Goal: Information Seeking & Learning: Learn about a topic

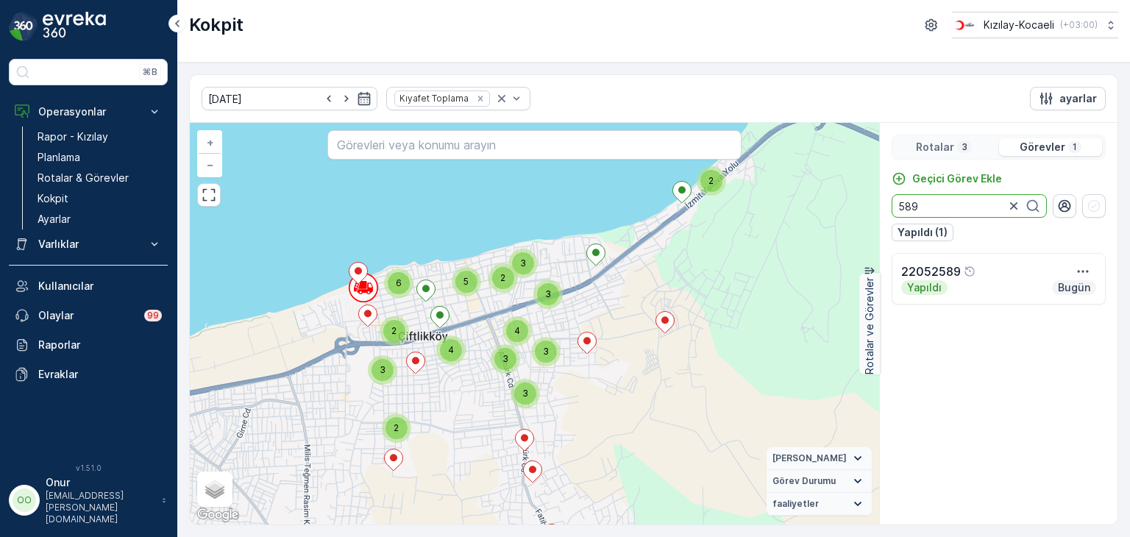
drag, startPoint x: 931, startPoint y: 202, endPoint x: 816, endPoint y: 208, distance: 115.0
click at [816, 208] on div "2 2 2 3 2 4 2 4 4 4 2 4 4 2 2 5 3 2 2 2 2 3 2 3 5 4 8 2 6 3 2 3 3 3 3 + − Uydu …" at bounding box center [654, 324] width 928 height 402
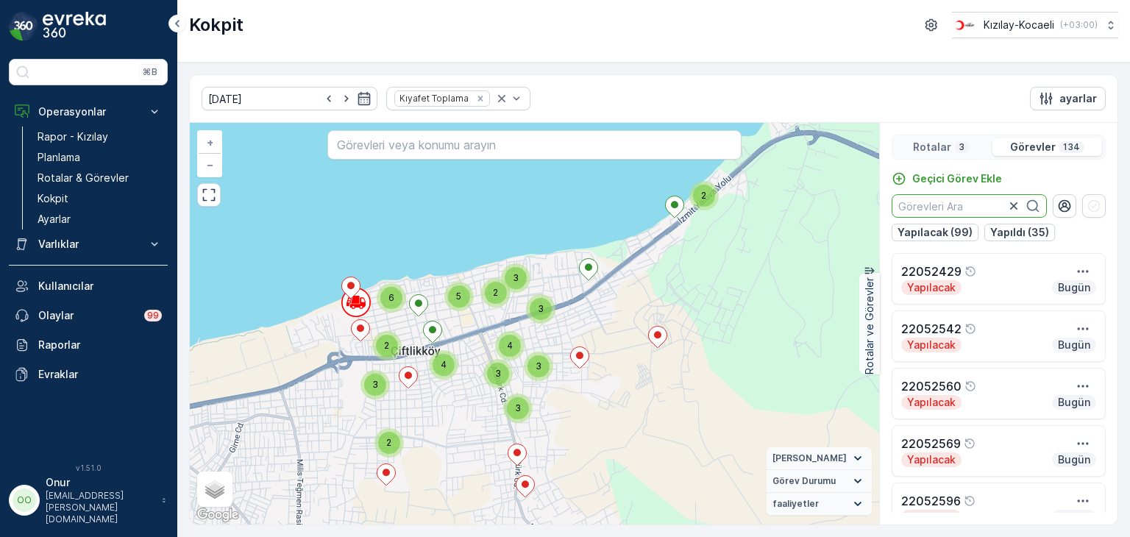
click at [944, 142] on p "Rotalar" at bounding box center [932, 147] width 38 height 15
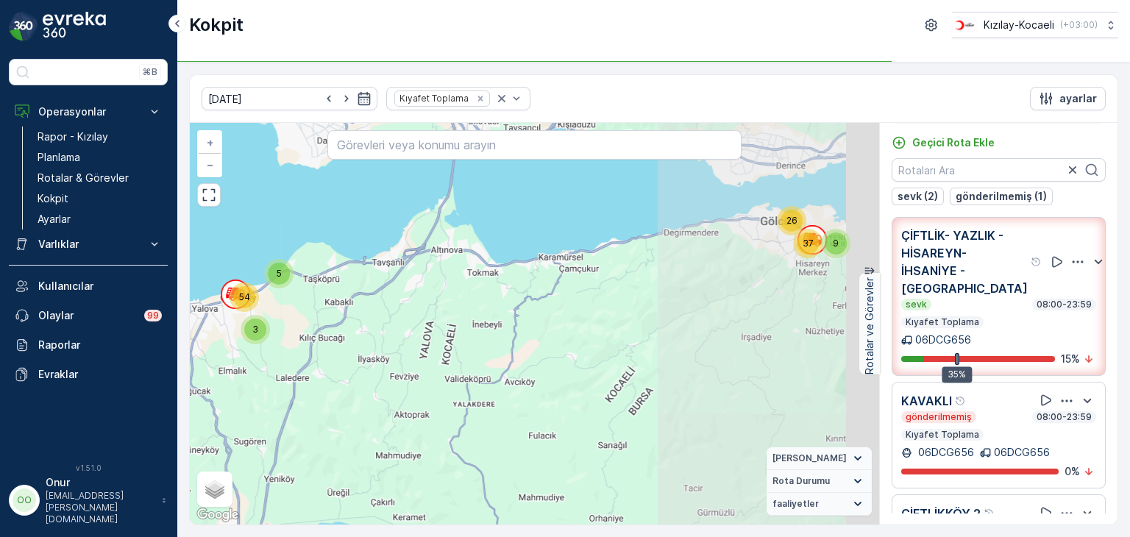
drag, startPoint x: 641, startPoint y: 411, endPoint x: 200, endPoint y: 325, distance: 449.2
click at [200, 325] on div "9 26 37 5 3 54 + − Uydu Yol haritası Arazi Karışık Leaflet Klavye kısayolları H…" at bounding box center [534, 324] width 689 height 402
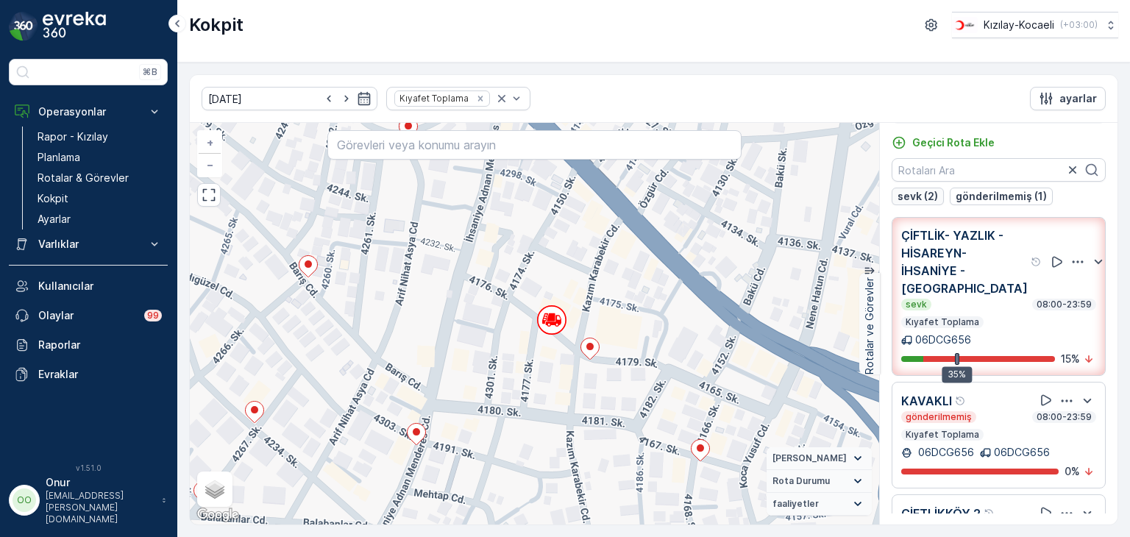
click at [914, 194] on p "sevk (2)" at bounding box center [918, 196] width 40 height 15
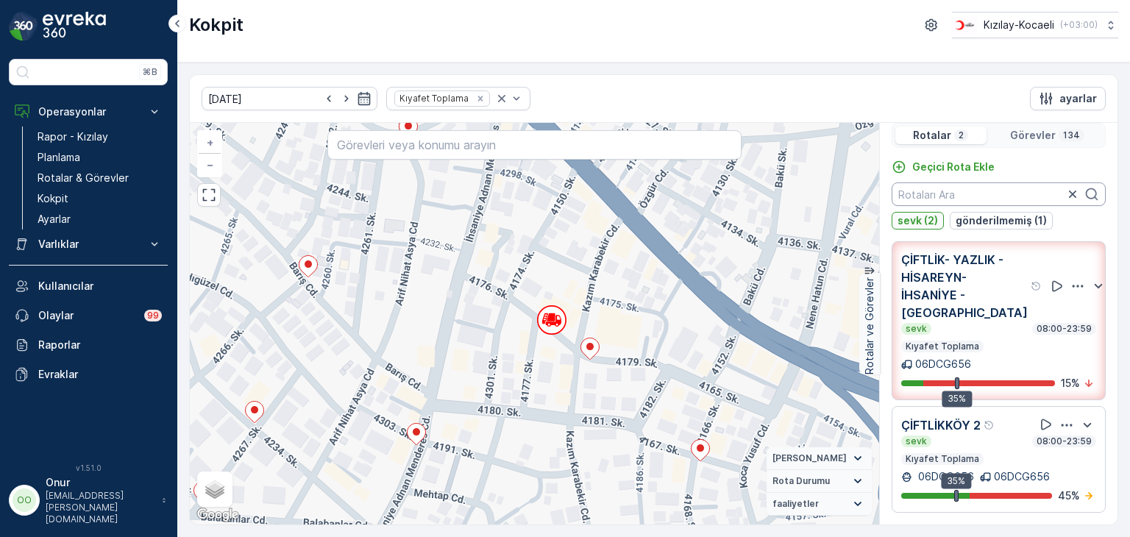
scroll to position [11, 0]
click at [992, 215] on p "gönderilmemiş (1)" at bounding box center [1001, 221] width 91 height 15
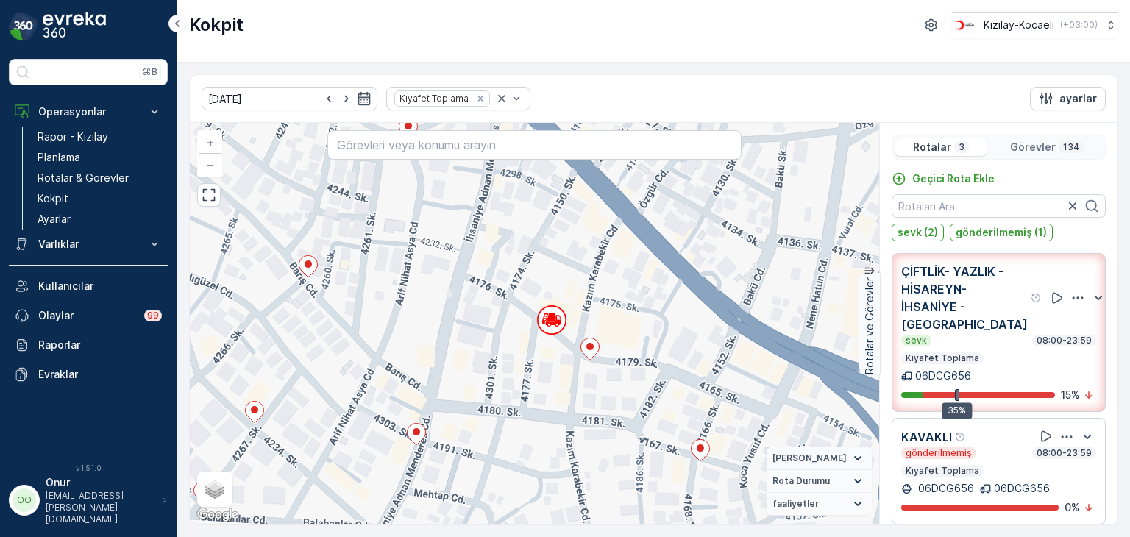
scroll to position [0, 0]
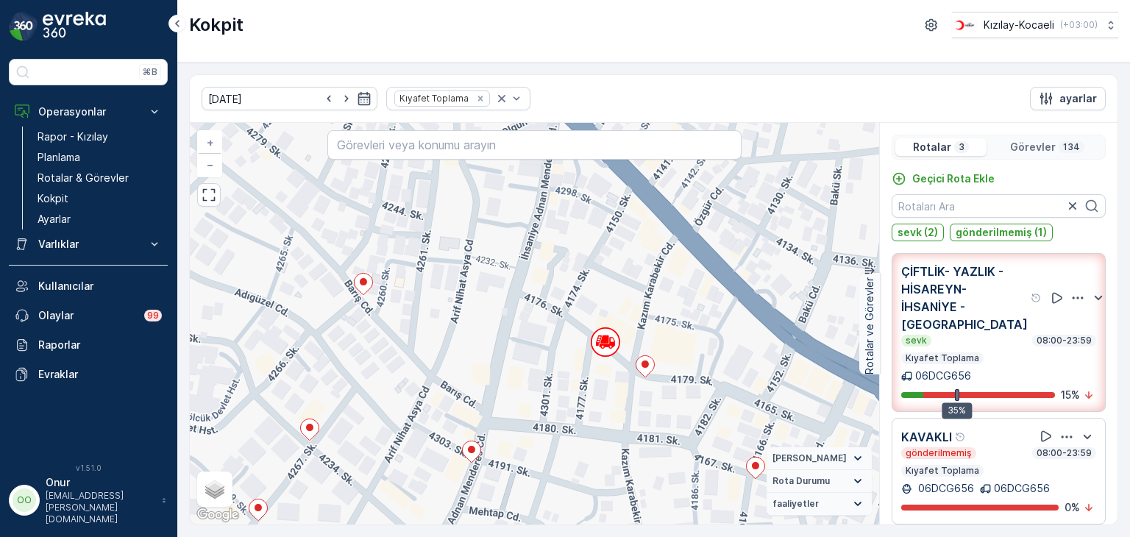
drag, startPoint x: 436, startPoint y: 364, endPoint x: 1046, endPoint y: 410, distance: 612.5
click at [1046, 410] on div "+ − Uydu Yol haritası Arazi Karışık Leaflet Klavye kısayolları Harita Verileri …" at bounding box center [654, 324] width 928 height 402
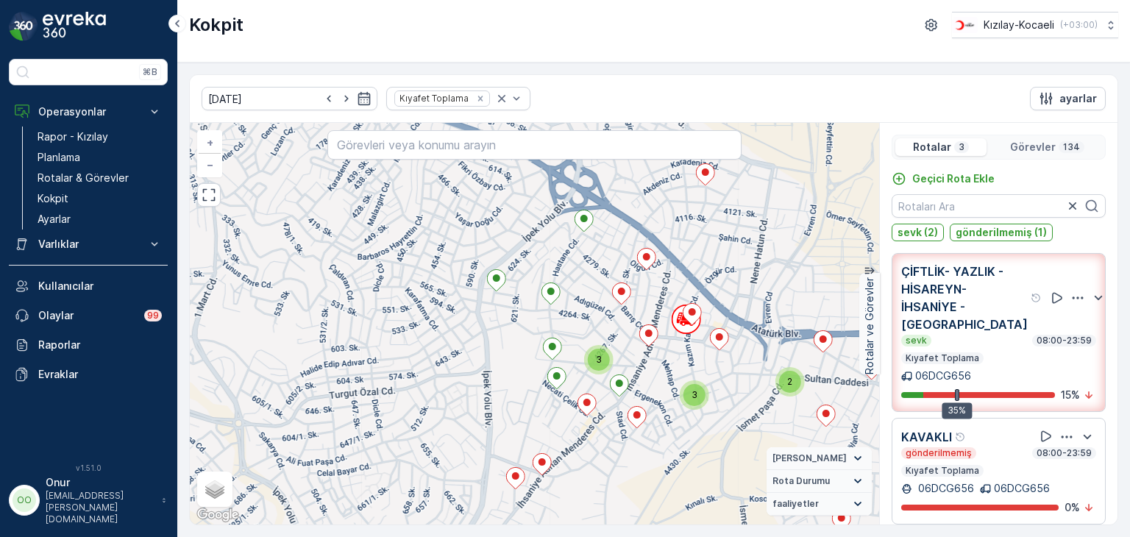
drag, startPoint x: 773, startPoint y: 292, endPoint x: 613, endPoint y: 261, distance: 162.6
click at [613, 261] on div "3 2 2 2 3 3 3 2 2 2 2 3 2 2 2 2 3 2 3 + − Uydu Yol haritası Arazi Karışık Leafl…" at bounding box center [534, 324] width 689 height 402
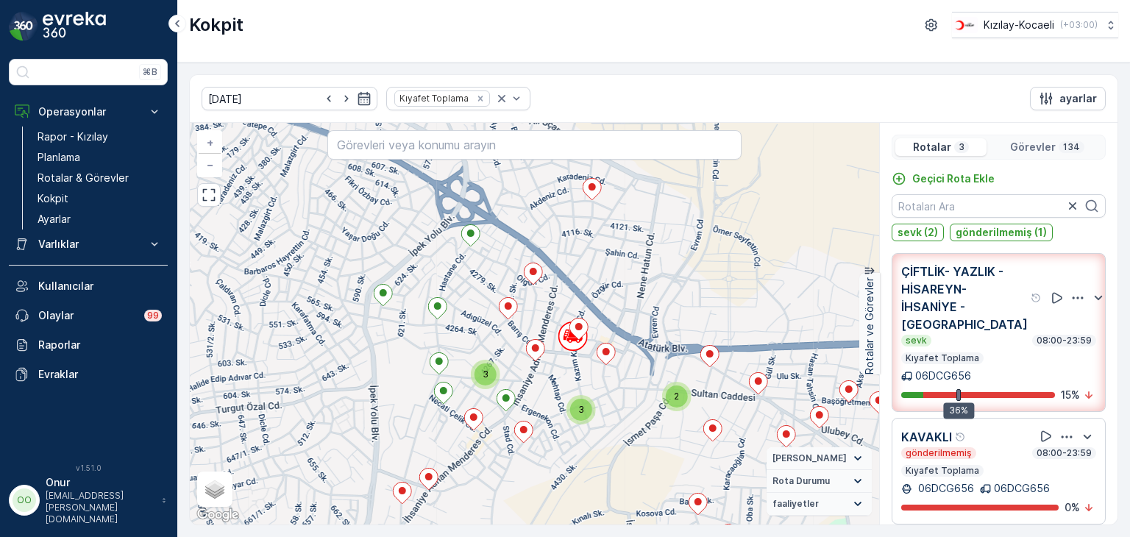
drag, startPoint x: 478, startPoint y: 357, endPoint x: 482, endPoint y: 313, distance: 44.4
click at [482, 313] on div "3 2 2 2 3 3 3 2 2 2 2 3 2 2 2 2 3 2 3 + − Uydu Yol haritası Arazi Karışık Leafl…" at bounding box center [534, 324] width 689 height 402
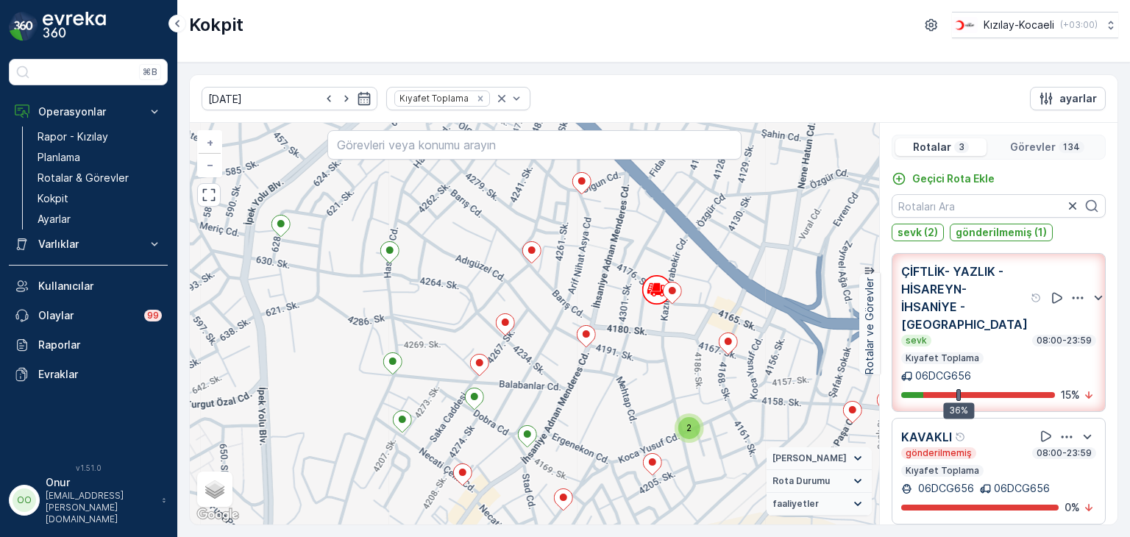
click at [1071, 294] on icon "button" at bounding box center [1078, 298] width 15 height 15
click at [1048, 314] on span "Daha fazla ayrıntı görün" at bounding box center [1048, 318] width 117 height 15
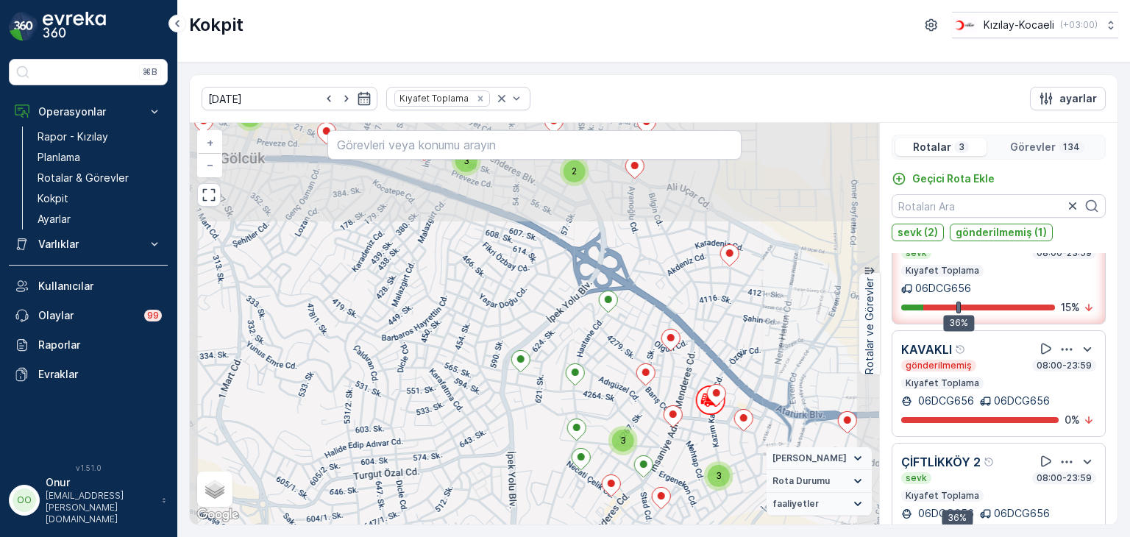
scroll to position [36, 0]
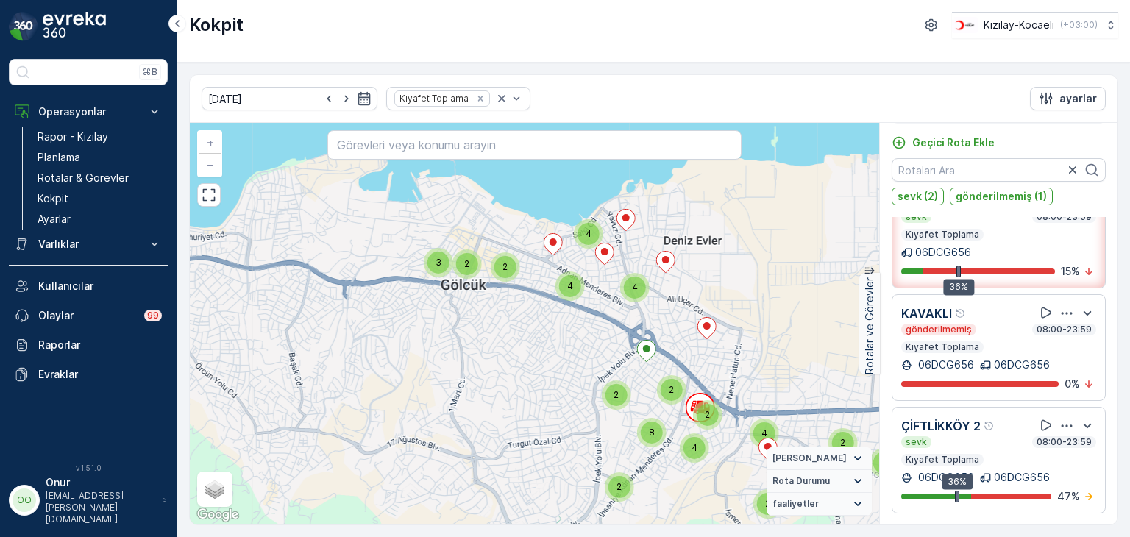
click at [1060, 426] on icon "button" at bounding box center [1067, 426] width 15 height 15
click at [1050, 439] on span "Daha fazla ayrıntı görün" at bounding box center [1048, 446] width 117 height 15
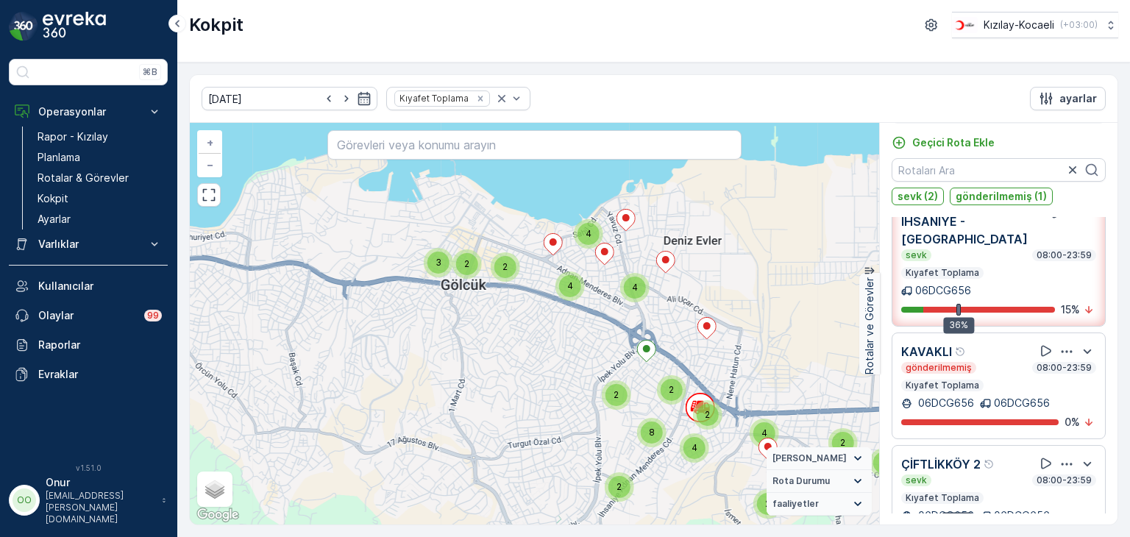
scroll to position [14, 0]
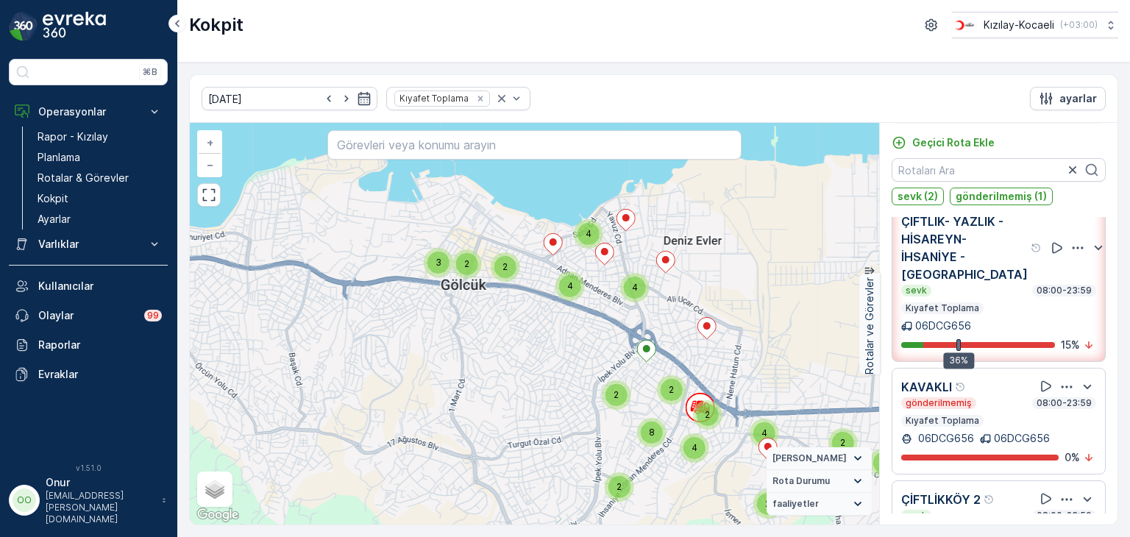
click at [1071, 248] on icon "button" at bounding box center [1078, 248] width 15 height 15
click at [1054, 269] on span "Daha fazla ayrıntı görün" at bounding box center [1048, 267] width 117 height 15
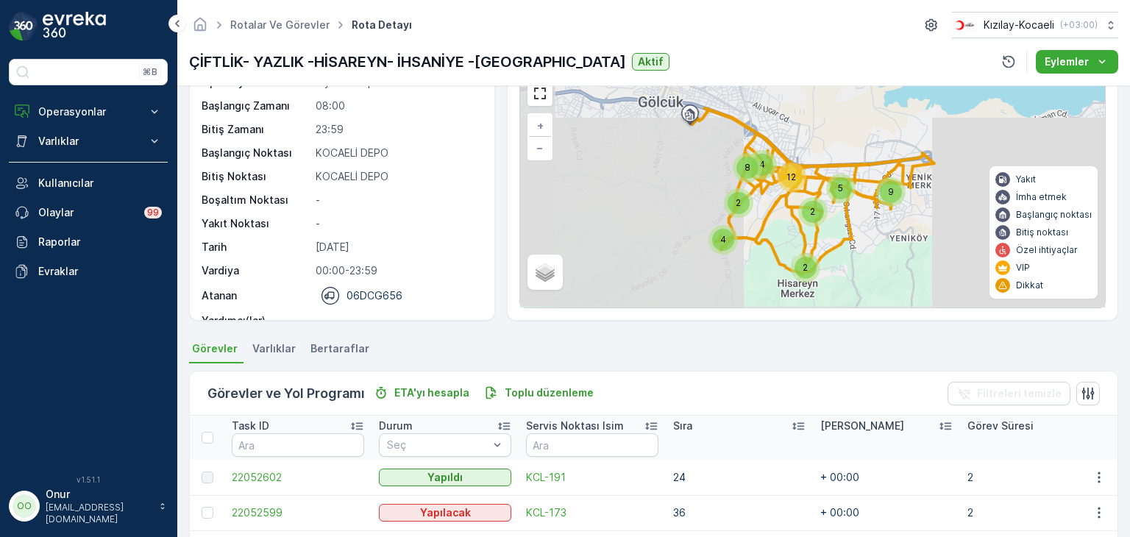
scroll to position [294, 0]
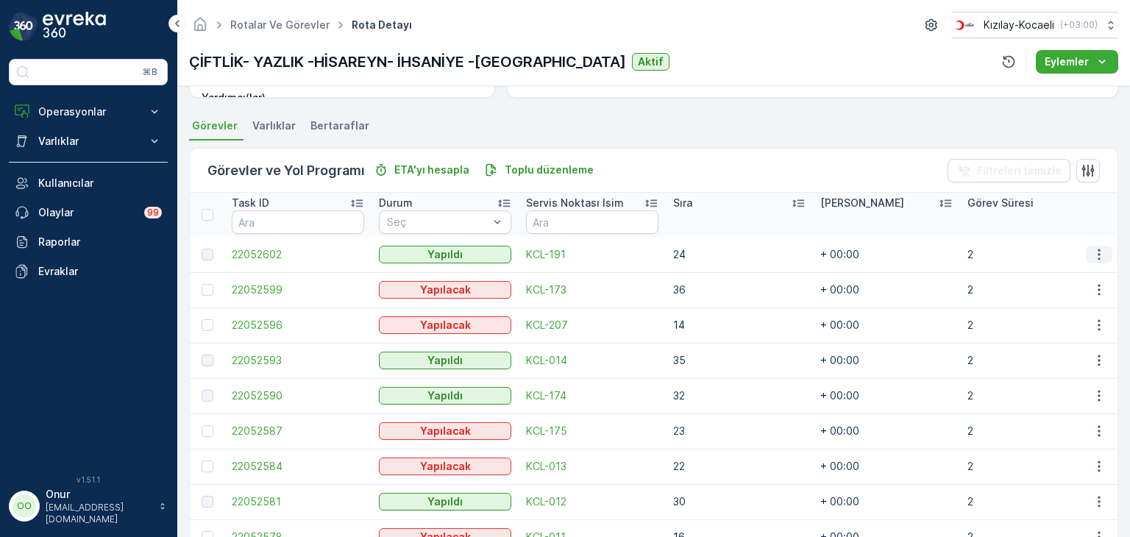
click at [1098, 254] on icon "button" at bounding box center [1099, 254] width 15 height 15
click at [1071, 274] on span "Daha fazla ayrıntı görün" at bounding box center [1065, 276] width 117 height 15
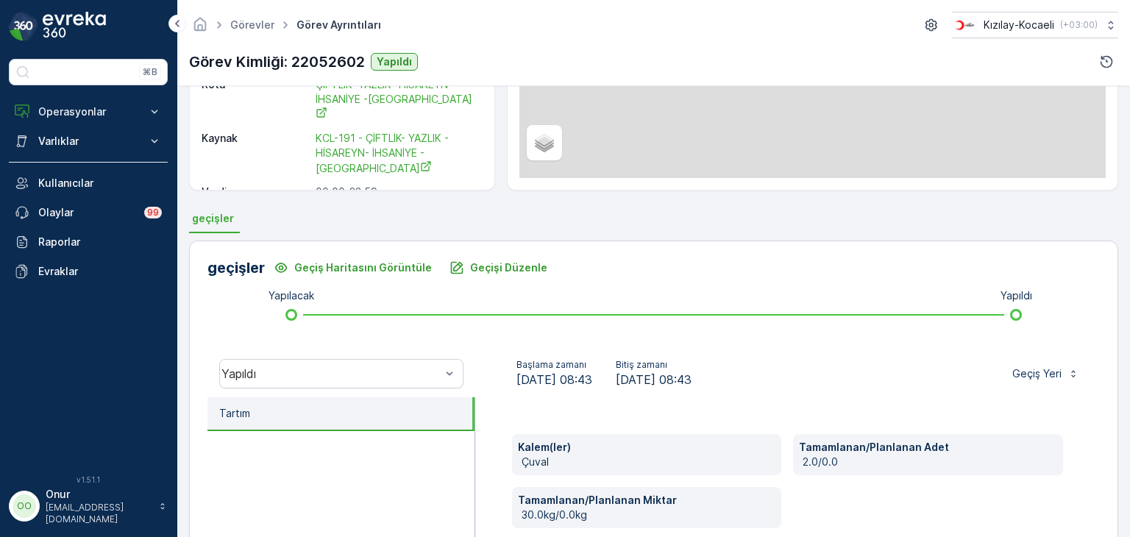
scroll to position [294, 0]
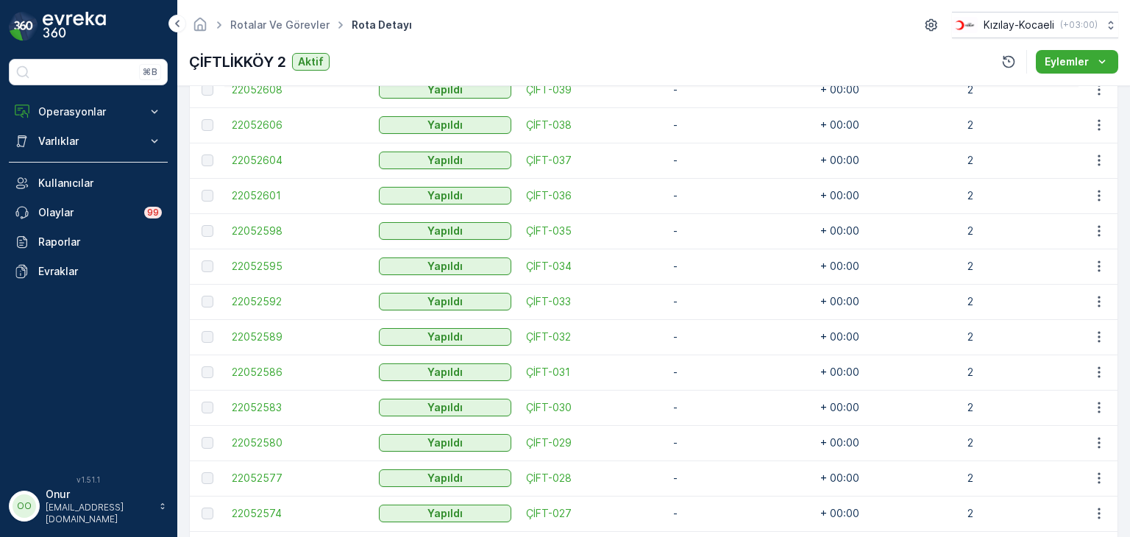
scroll to position [1104, 0]
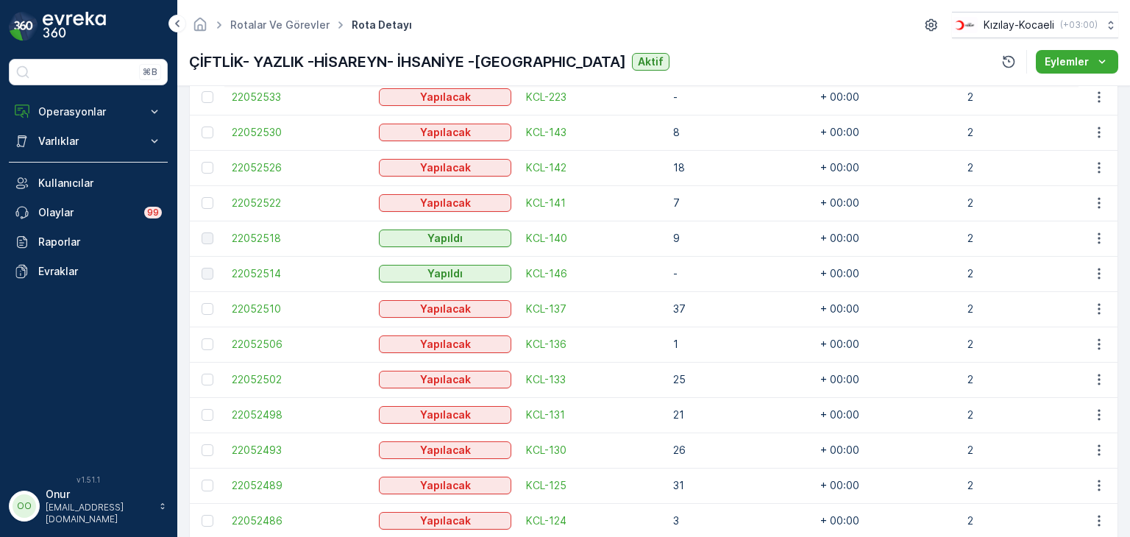
scroll to position [1242, 0]
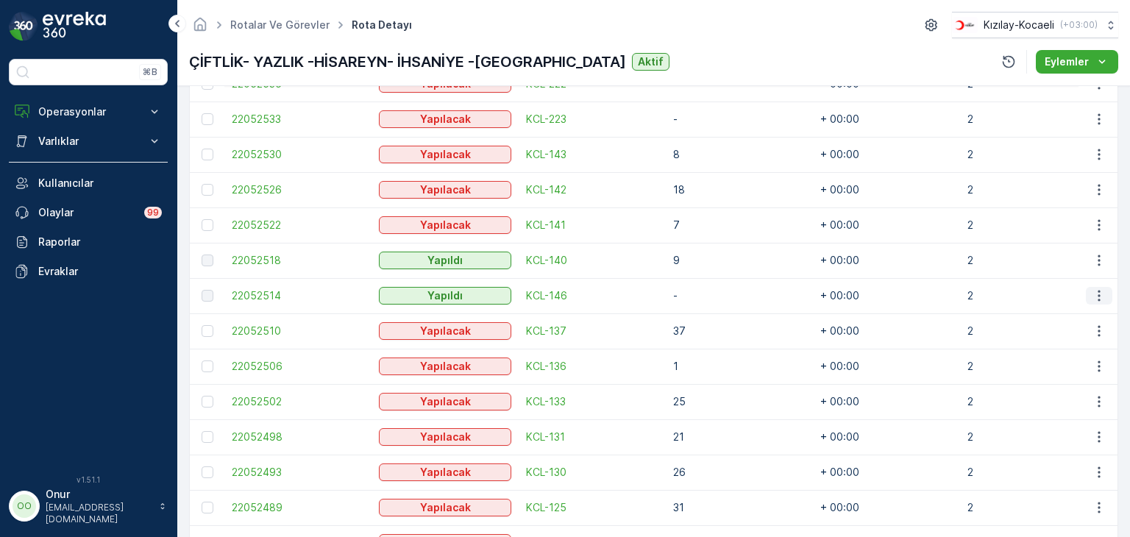
click at [1098, 291] on icon "button" at bounding box center [1099, 296] width 2 height 11
click at [1061, 319] on span "Daha fazla ayrıntı görün" at bounding box center [1065, 316] width 117 height 15
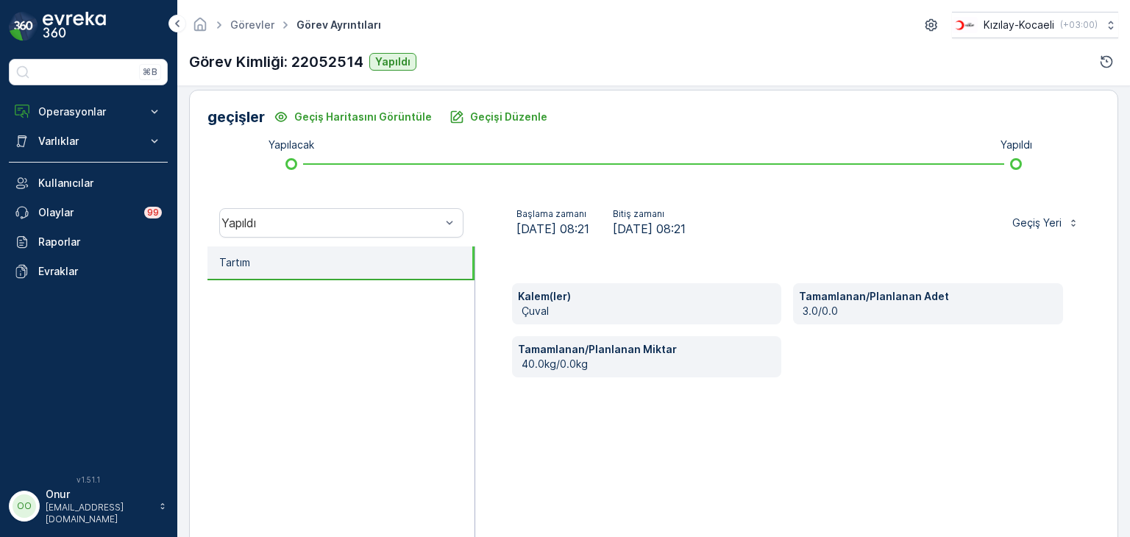
scroll to position [389, 0]
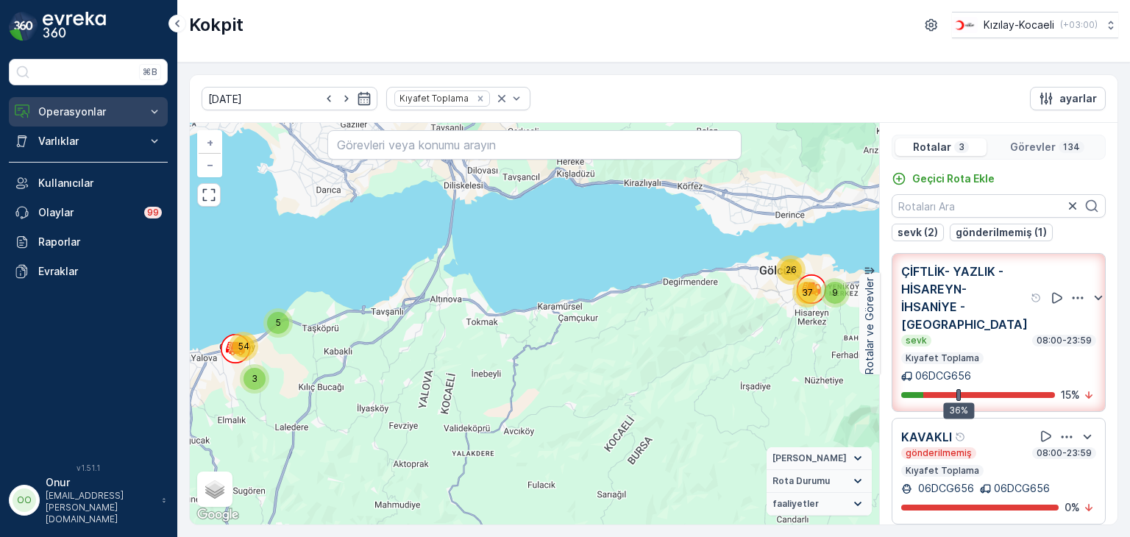
click at [82, 124] on button "Operasyonlar" at bounding box center [88, 111] width 159 height 29
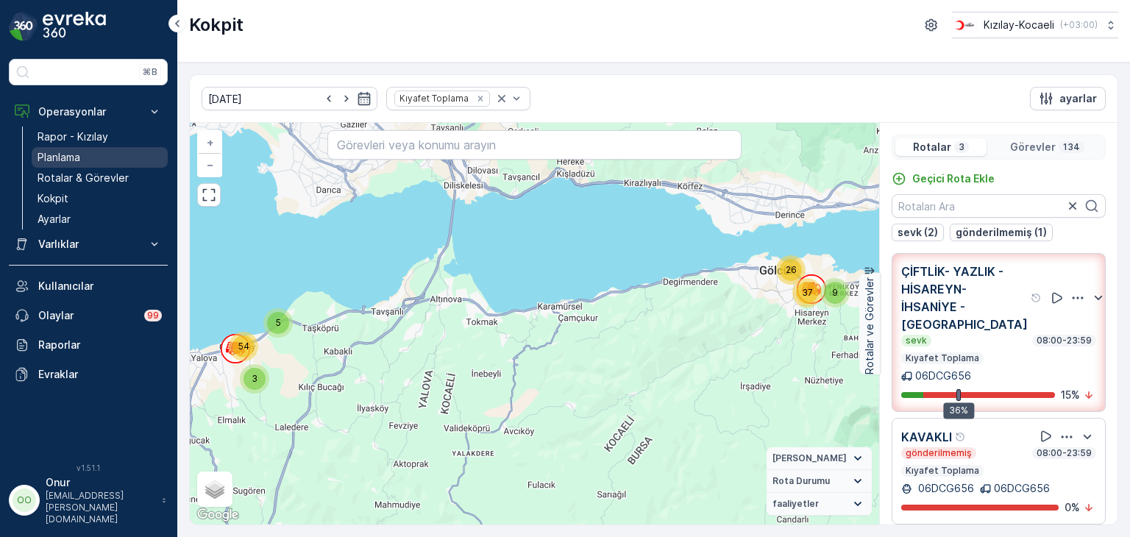
click at [70, 157] on p "Planlama" at bounding box center [59, 157] width 43 height 15
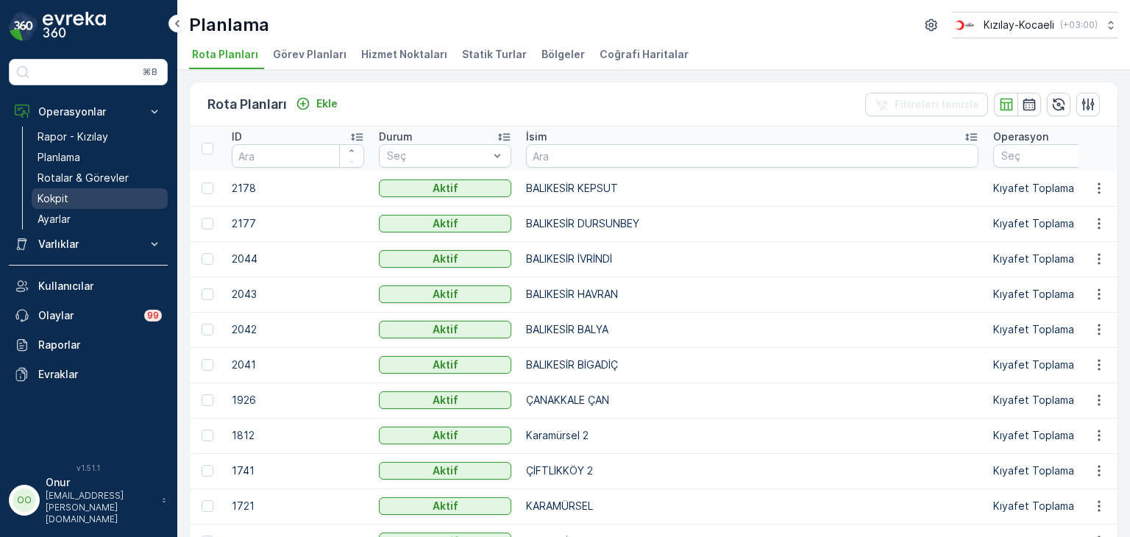
click at [60, 198] on p "Kokpit" at bounding box center [53, 198] width 31 height 15
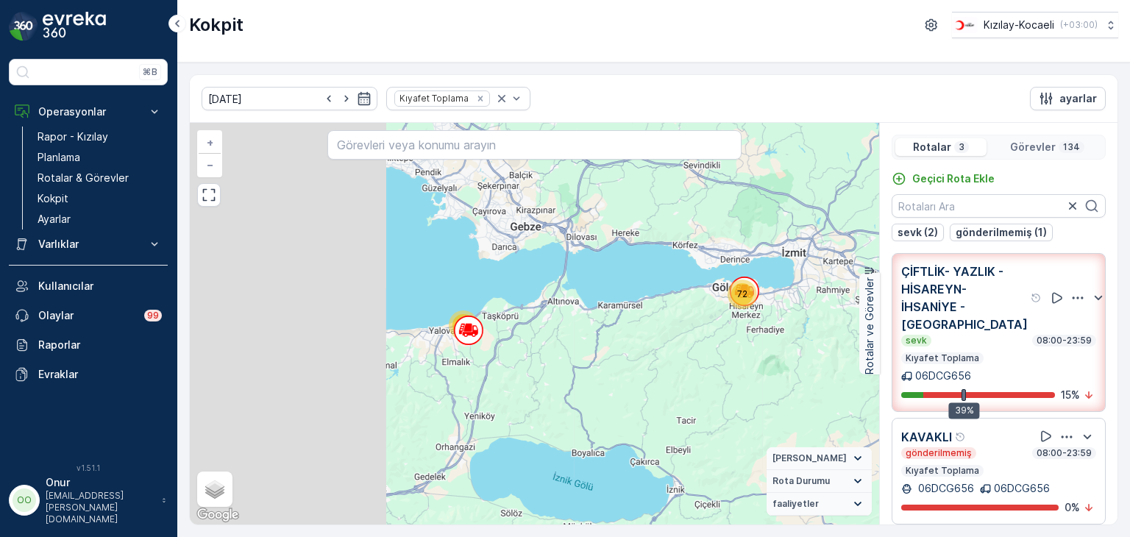
drag, startPoint x: 272, startPoint y: 362, endPoint x: 505, endPoint y: 355, distance: 233.4
click at [505, 355] on div "72 62 + − Uydu Yol haritası Arazi Karışık Leaflet Klavye kısayolları Harita Ver…" at bounding box center [534, 324] width 689 height 402
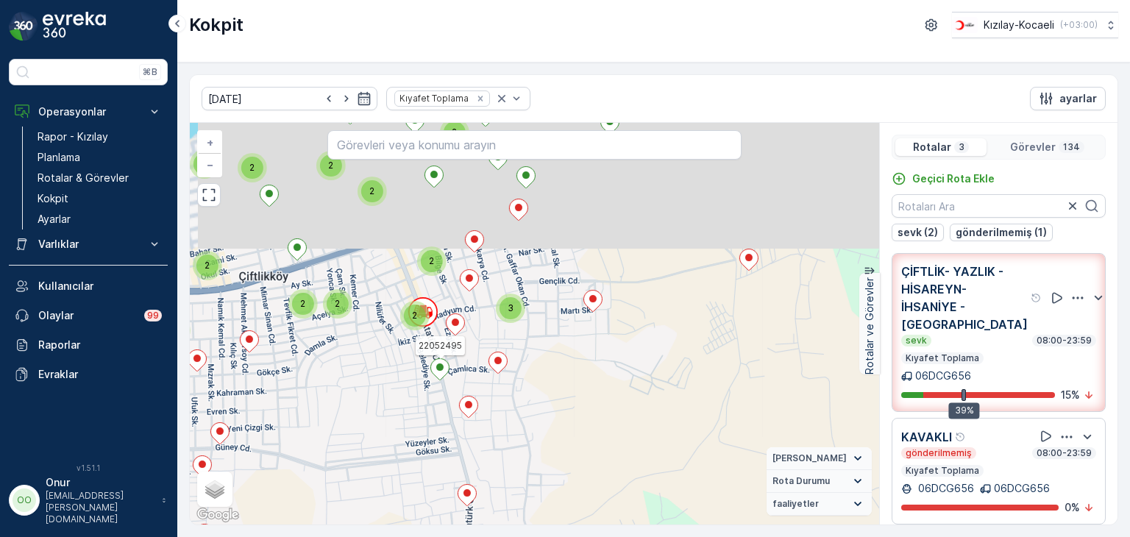
drag, startPoint x: 450, startPoint y: 230, endPoint x: 427, endPoint y: 380, distance: 151.9
click at [430, 380] on icon at bounding box center [439, 369] width 19 height 22
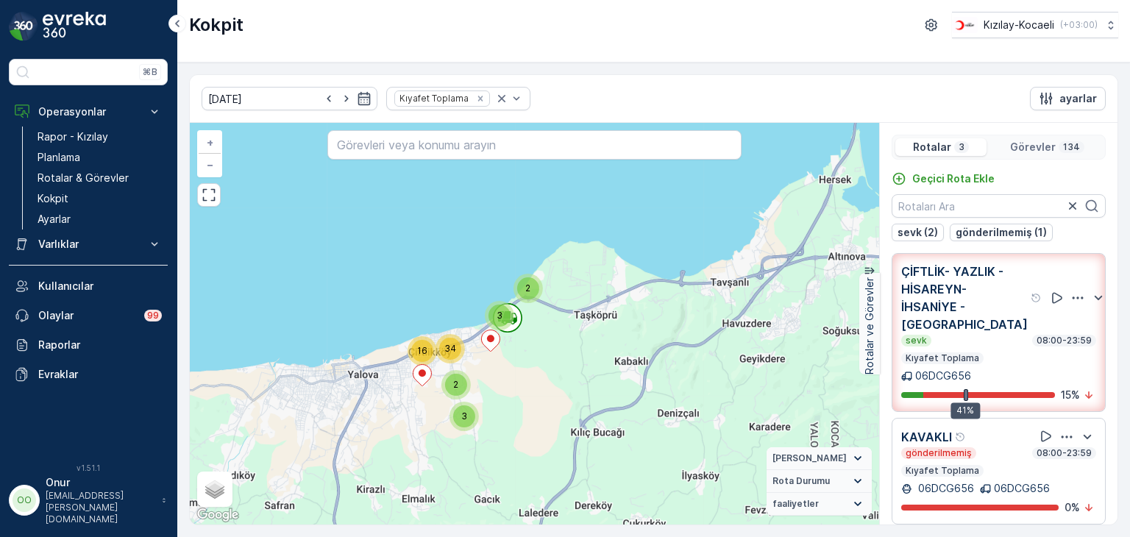
drag, startPoint x: 698, startPoint y: 309, endPoint x: 552, endPoint y: 325, distance: 146.6
click at [552, 325] on div "9 9 17 2 6 29 2 3 3 2 16 34 + − Uydu Yol haritası Arazi Karışık Leaflet Klavye …" at bounding box center [534, 324] width 689 height 402
